Goal: Information Seeking & Learning: Learn about a topic

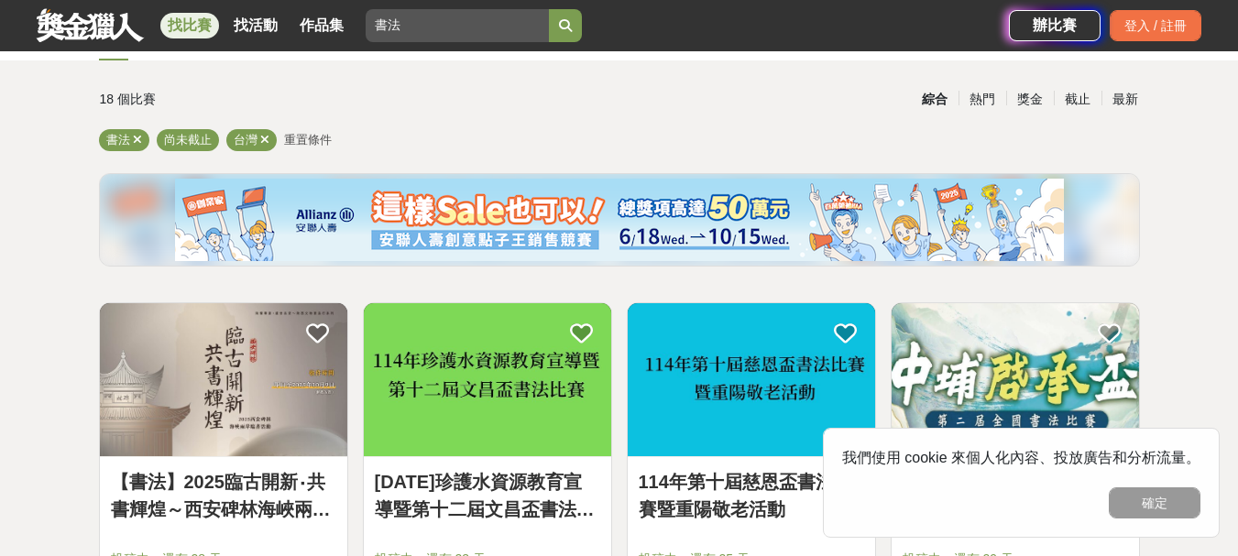
scroll to position [275, 0]
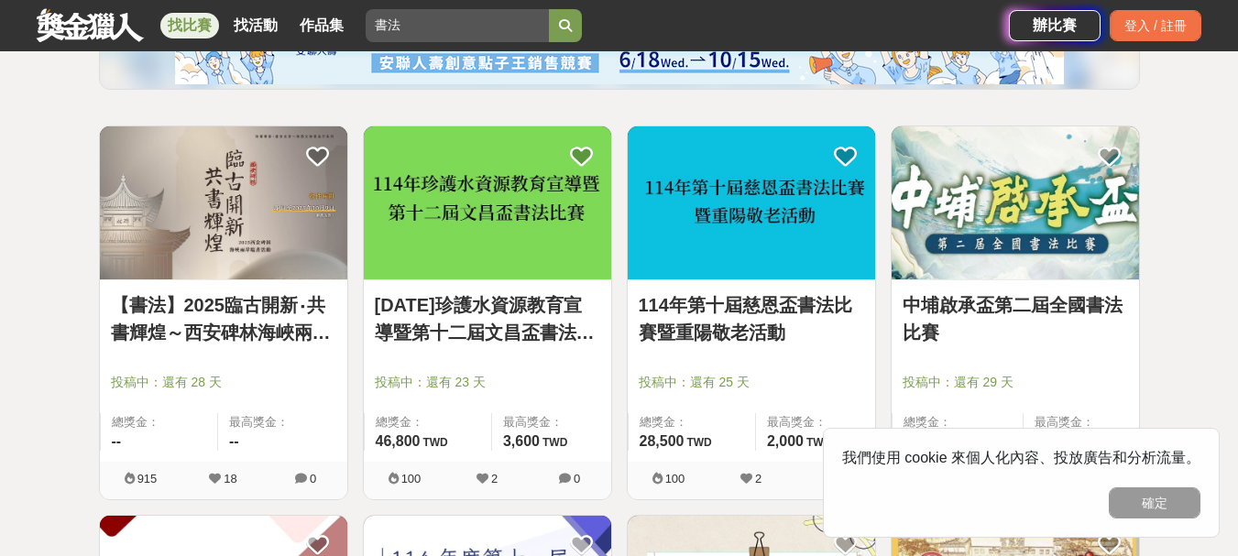
click at [751, 205] on img at bounding box center [751, 202] width 247 height 153
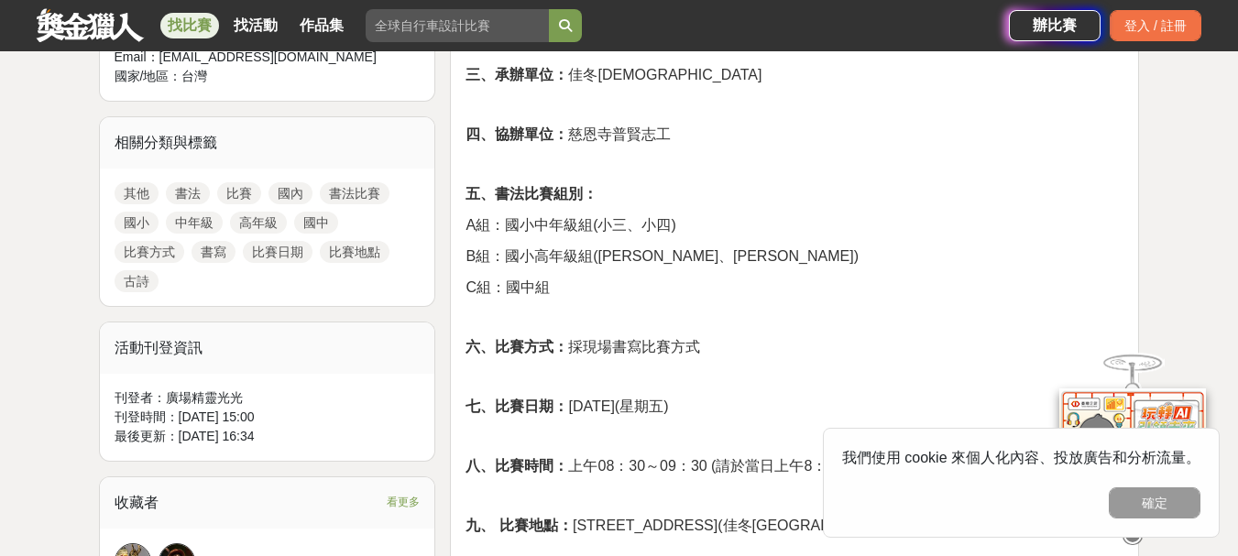
scroll to position [825, 0]
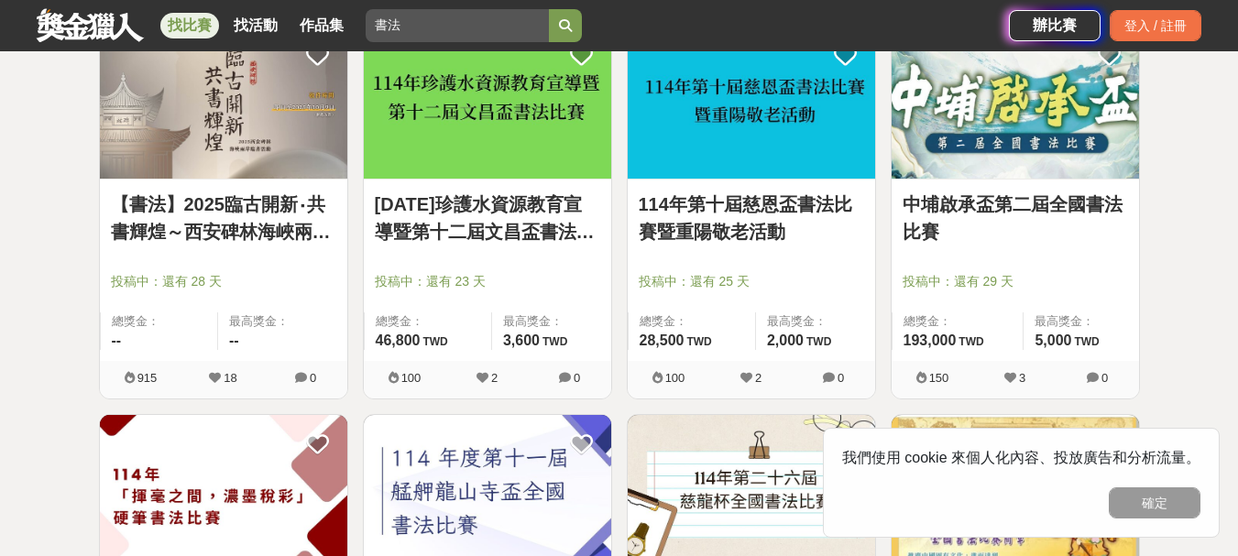
scroll to position [275, 0]
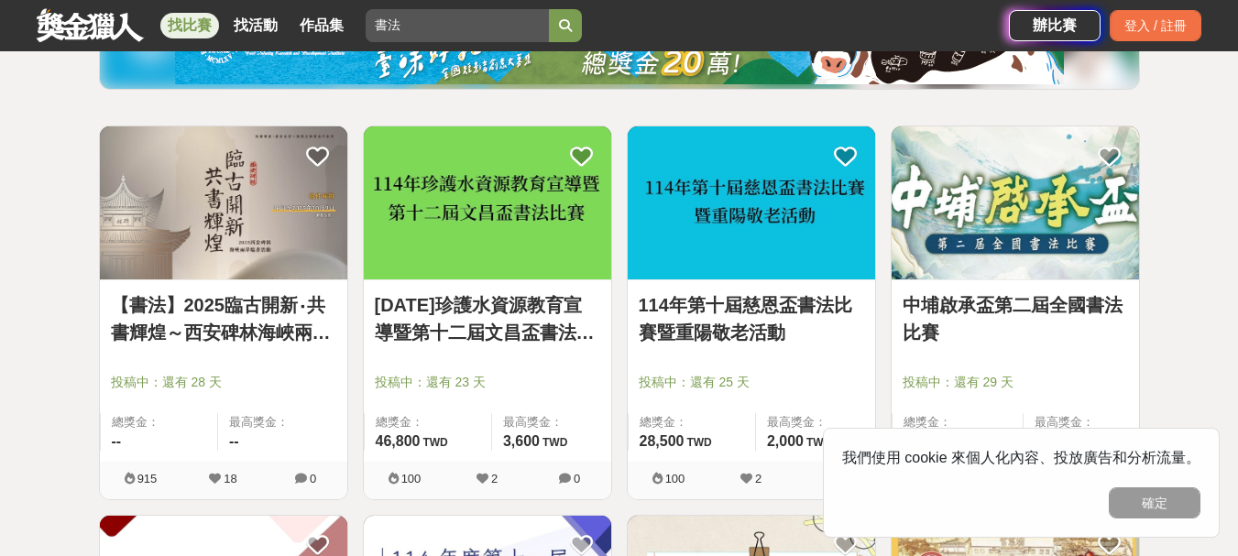
click at [474, 199] on img at bounding box center [487, 202] width 247 height 153
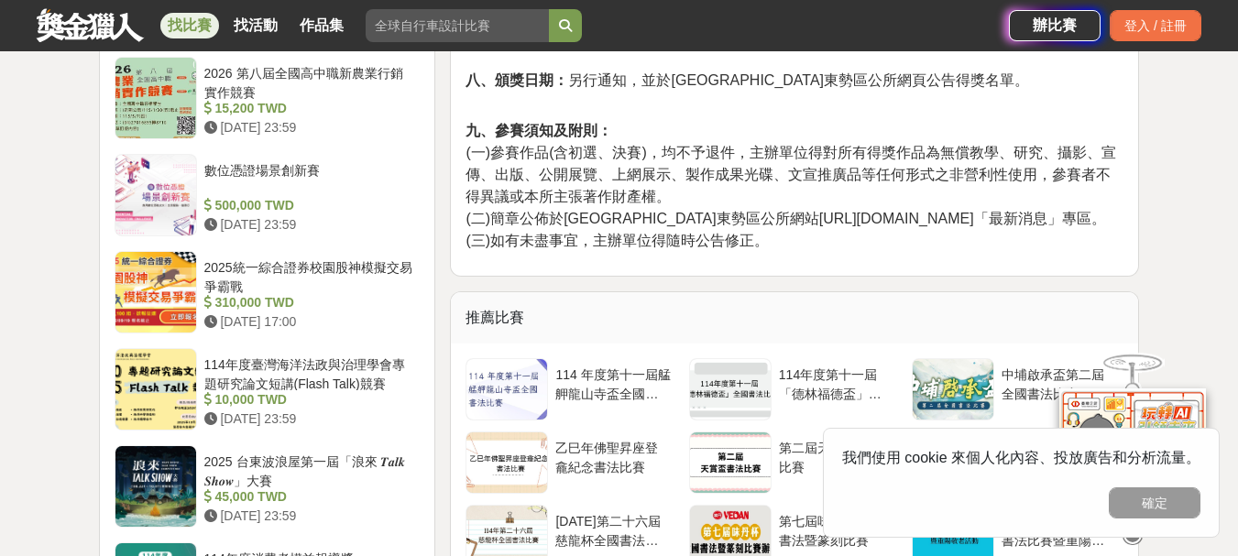
scroll to position [2016, 0]
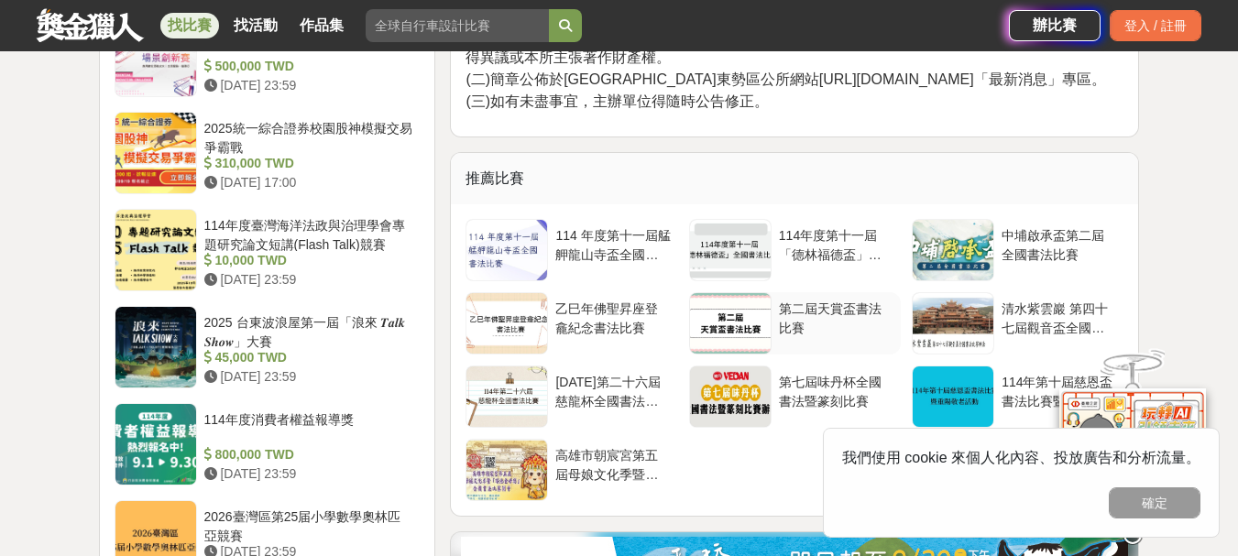
click at [832, 300] on div "第二屆天賞盃書法比賽" at bounding box center [836, 317] width 115 height 35
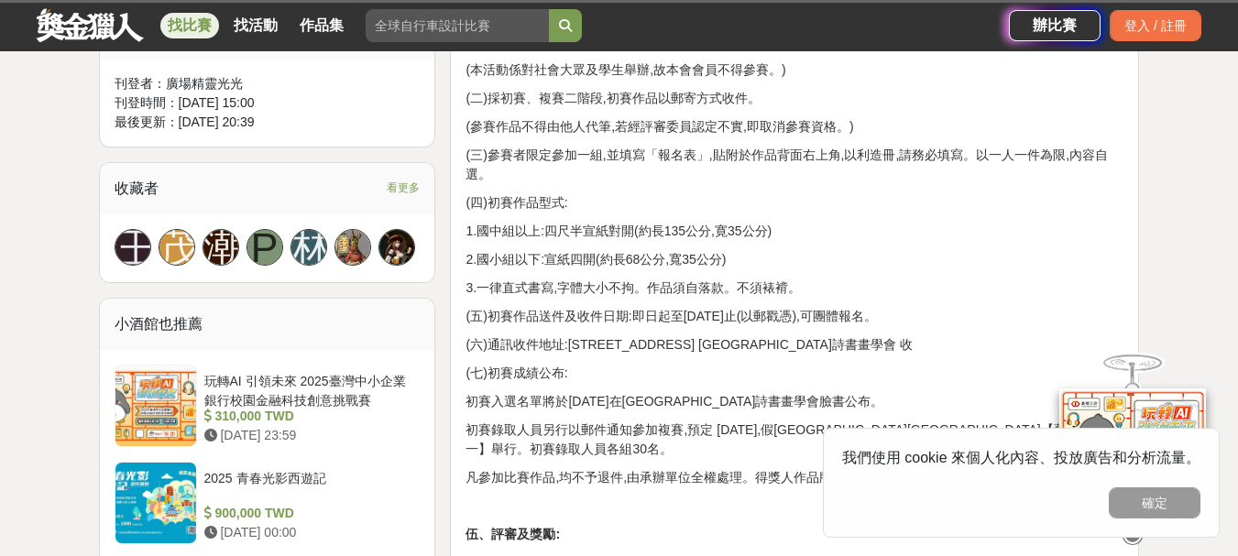
scroll to position [1283, 0]
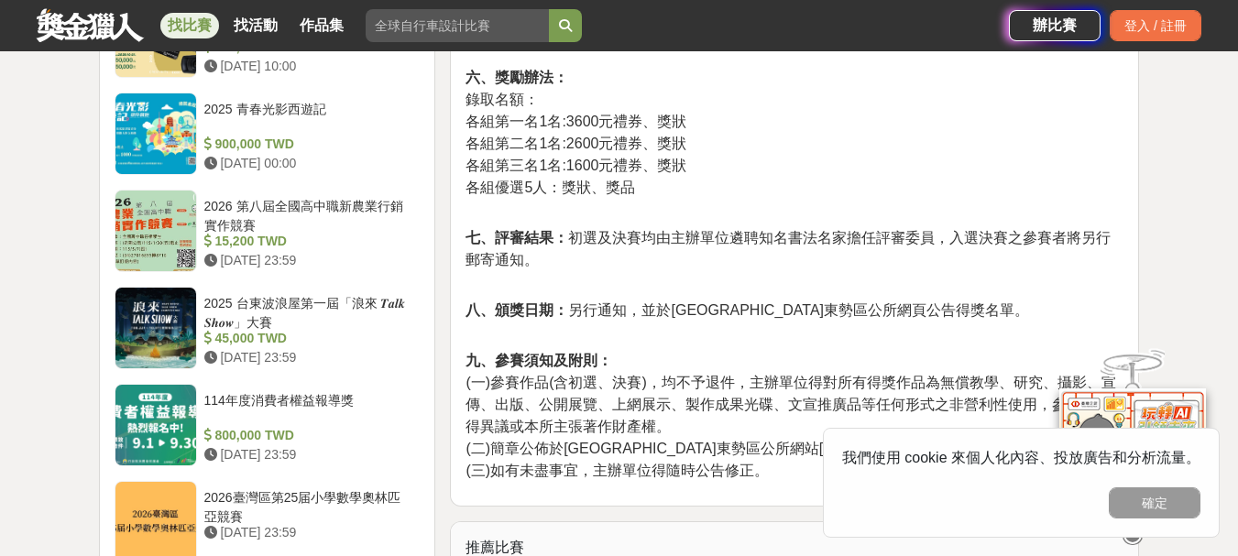
scroll to position [1650, 0]
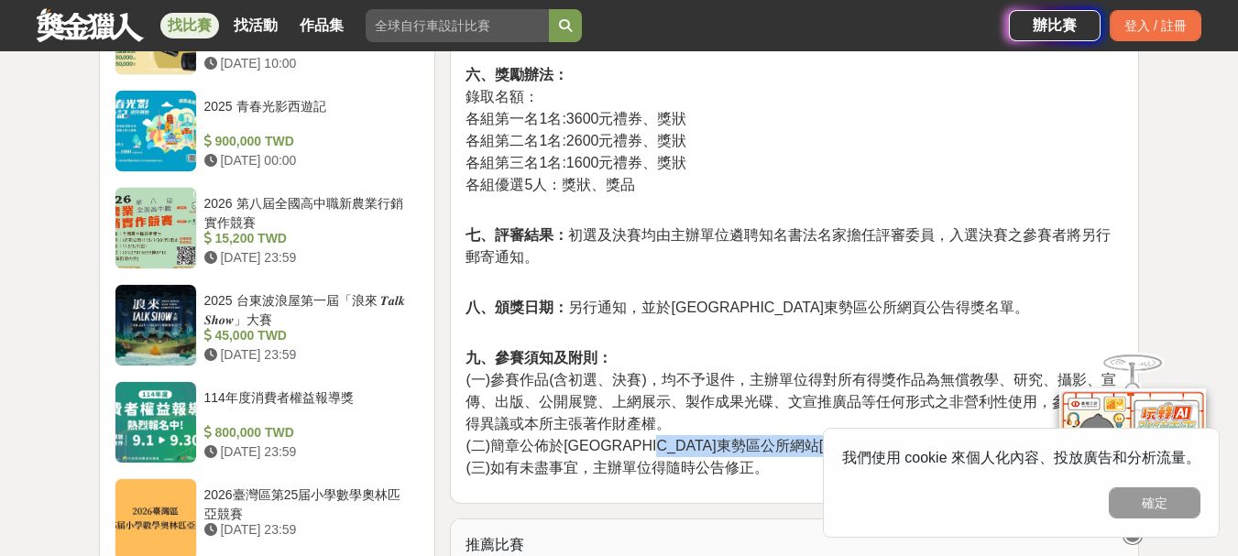
drag, startPoint x: 708, startPoint y: 376, endPoint x: 969, endPoint y: 377, distance: 260.3
click at [969, 438] on span "(二)簡章公佈於臺中市東勢區公所網站http://www.dongshi.taichung.gov.tw/「最新消息」專區。" at bounding box center [786, 446] width 640 height 16
copy span "http://www.dongshi.taichung.gov.tw/"
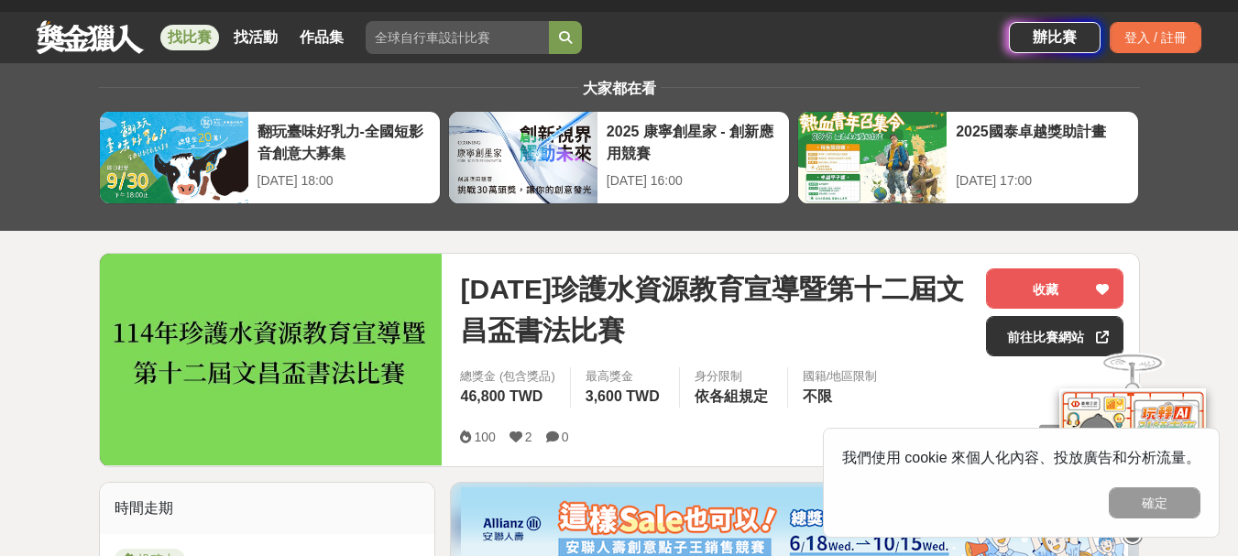
scroll to position [0, 0]
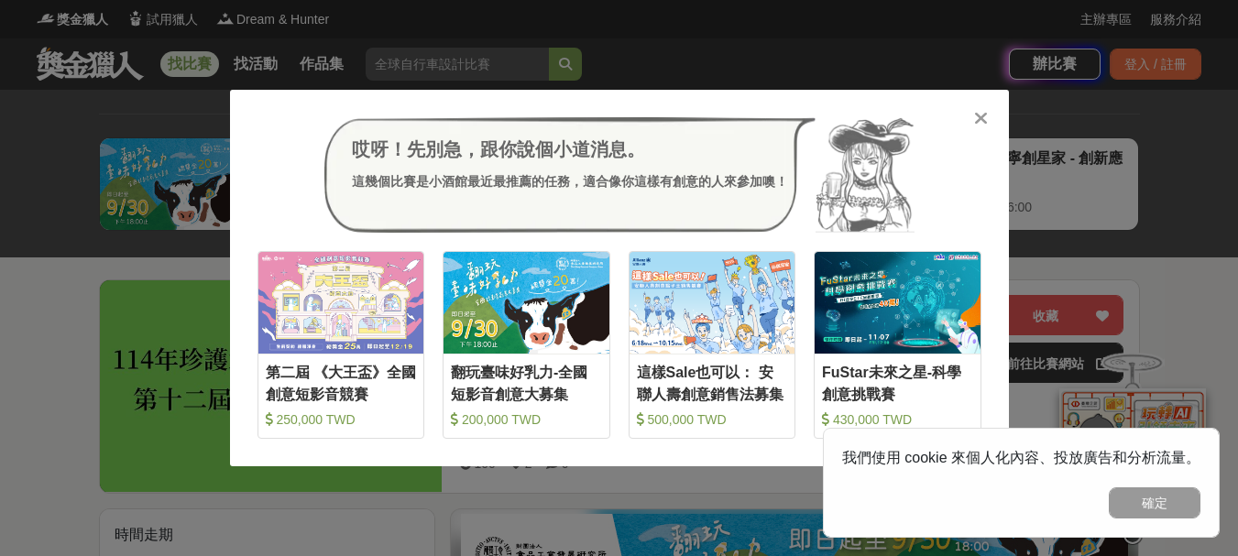
click at [979, 126] on icon at bounding box center [981, 118] width 14 height 18
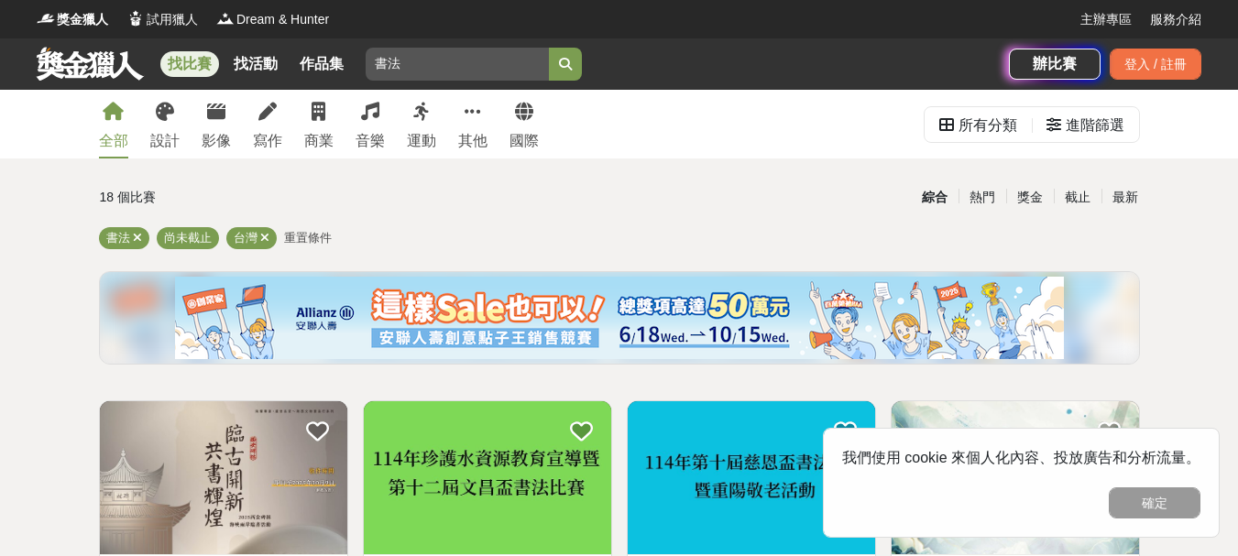
click at [738, 457] on img at bounding box center [751, 477] width 247 height 153
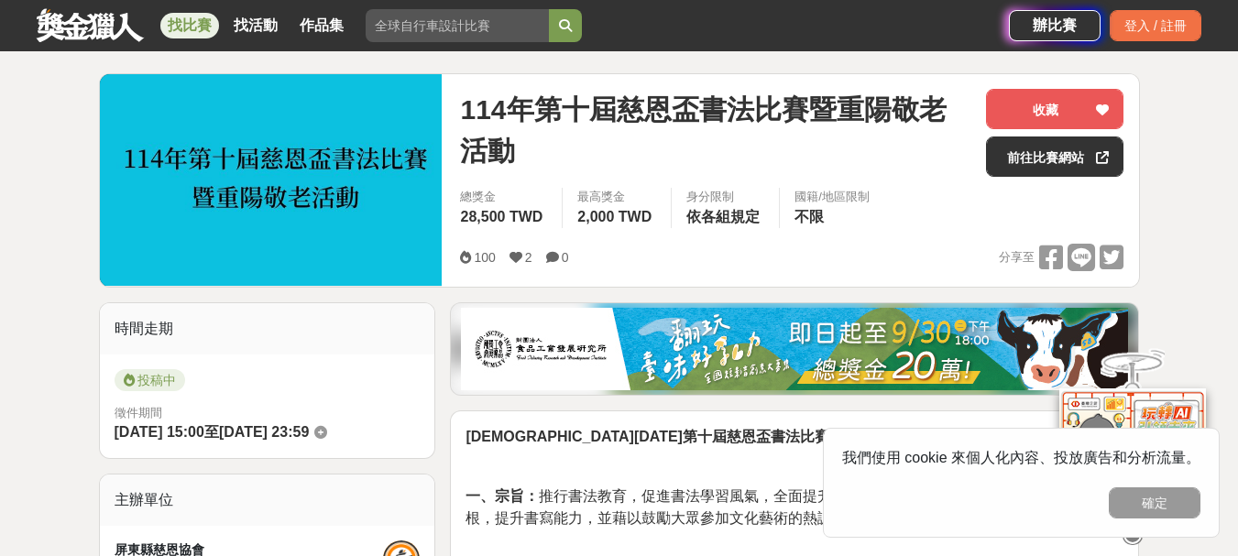
scroll to position [367, 0]
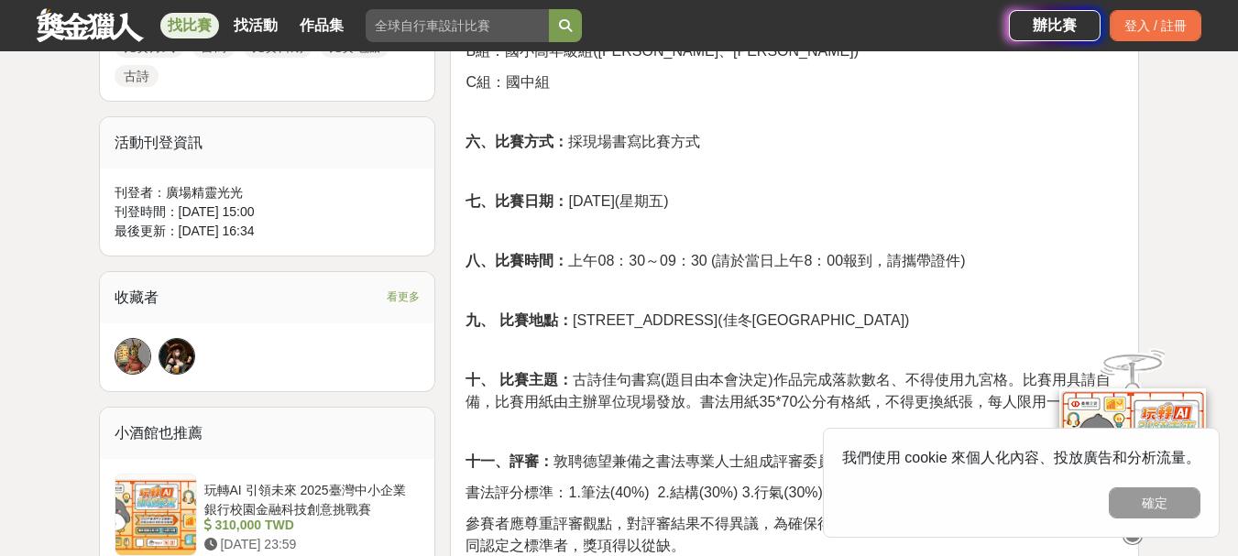
scroll to position [1008, 0]
